Goal: Check status: Check status

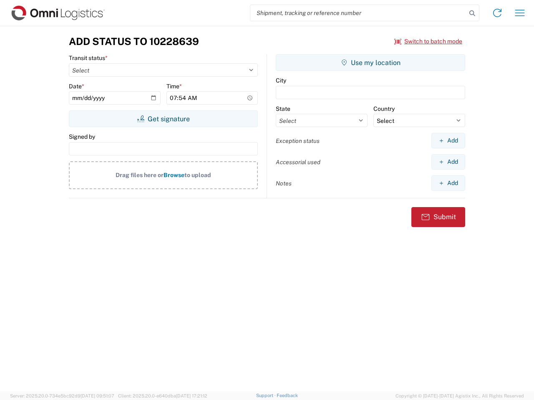
click at [358, 13] on input "search" at bounding box center [358, 13] width 216 height 16
click at [472, 13] on icon at bounding box center [472, 14] width 12 height 12
click at [497, 13] on icon at bounding box center [496, 12] width 13 height 13
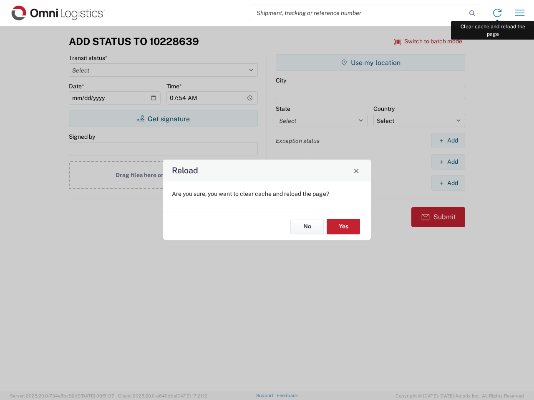
click at [519, 13] on div "Reload Are you sure, you want to clear cache and reload the page? No Yes" at bounding box center [267, 200] width 534 height 400
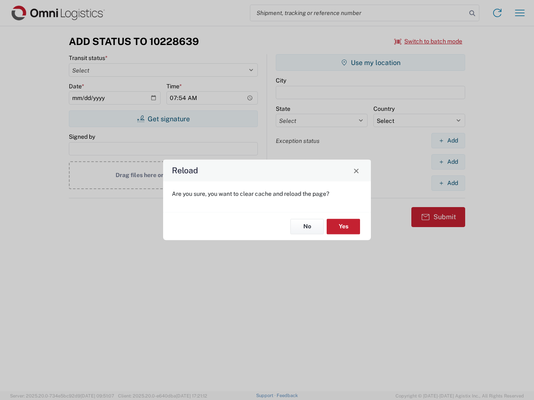
click at [428, 41] on div "Reload Are you sure, you want to clear cache and reload the page? No Yes" at bounding box center [267, 200] width 534 height 400
click at [163, 119] on div "Reload Are you sure, you want to clear cache and reload the page? No Yes" at bounding box center [267, 200] width 534 height 400
click at [370, 63] on div "Reload Are you sure, you want to clear cache and reload the page? No Yes" at bounding box center [267, 200] width 534 height 400
click at [448, 140] on div "Reload Are you sure, you want to clear cache and reload the page? No Yes" at bounding box center [267, 200] width 534 height 400
click at [448, 162] on div "Reload Are you sure, you want to clear cache and reload the page? No Yes" at bounding box center [267, 200] width 534 height 400
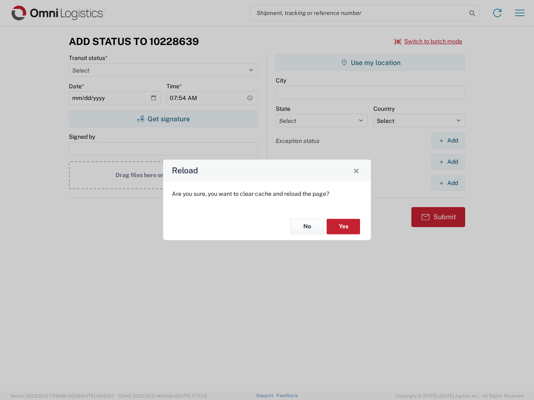
click at [448, 183] on div "Reload Are you sure, you want to clear cache and reload the page? No Yes" at bounding box center [267, 200] width 534 height 400
